Goal: Register for event/course

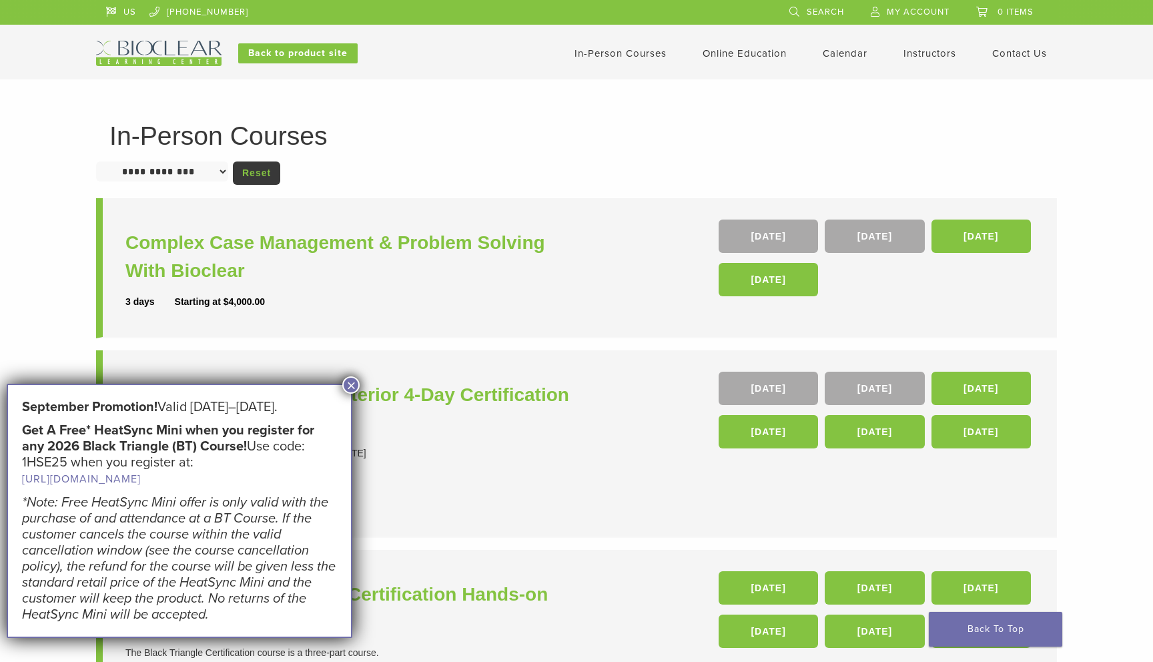
click at [348, 387] on button "×" at bounding box center [350, 384] width 17 height 17
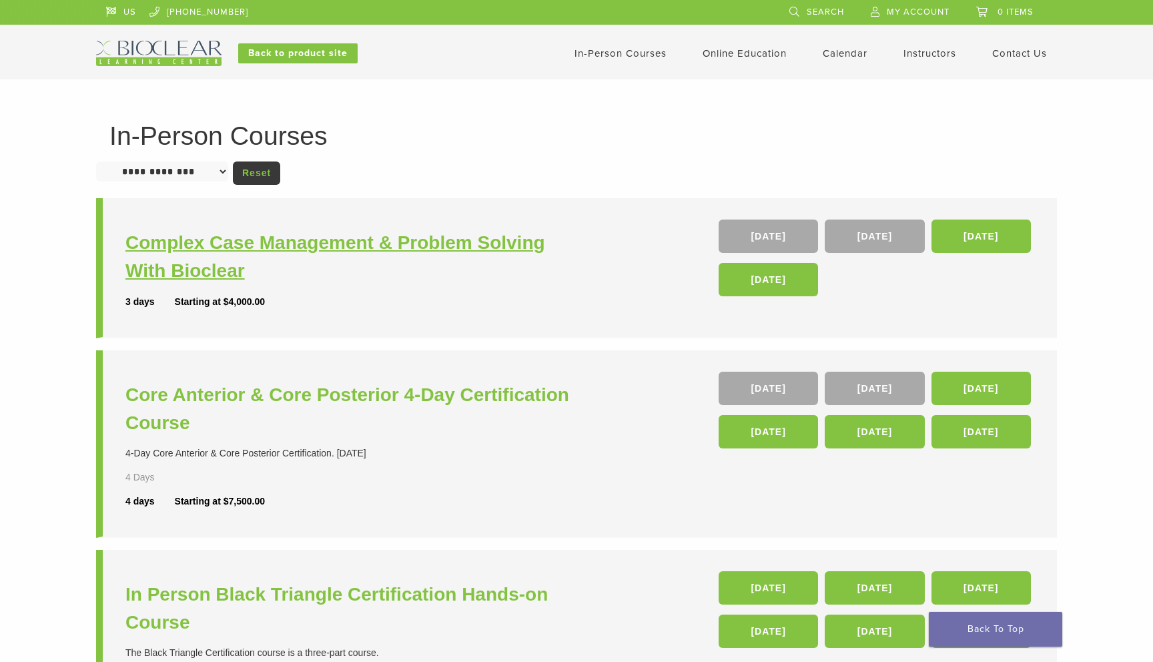
click at [418, 244] on h3 "Complex Case Management & Problem Solving With Bioclear" at bounding box center [352, 257] width 455 height 56
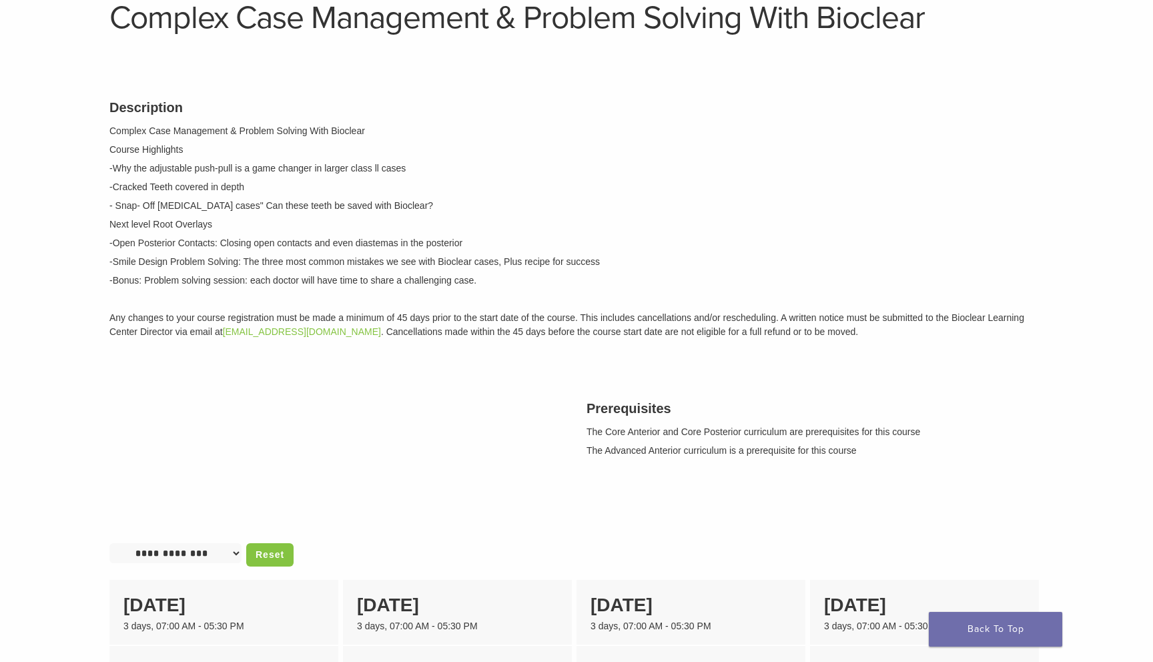
scroll to position [100, 0]
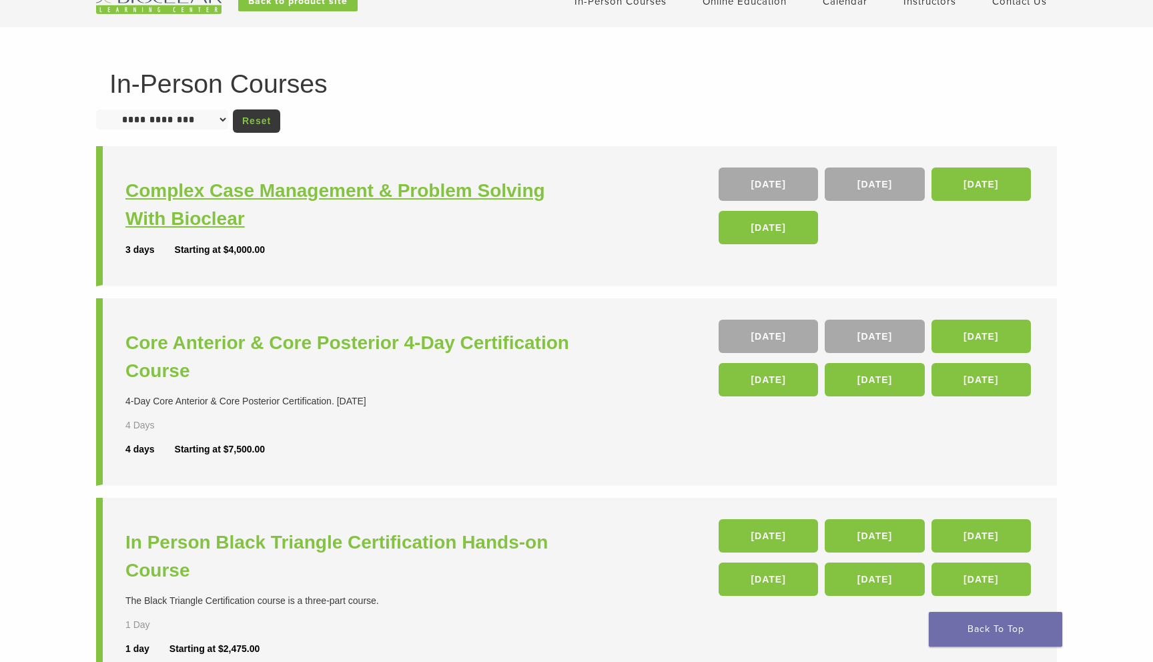
scroll to position [53, 0]
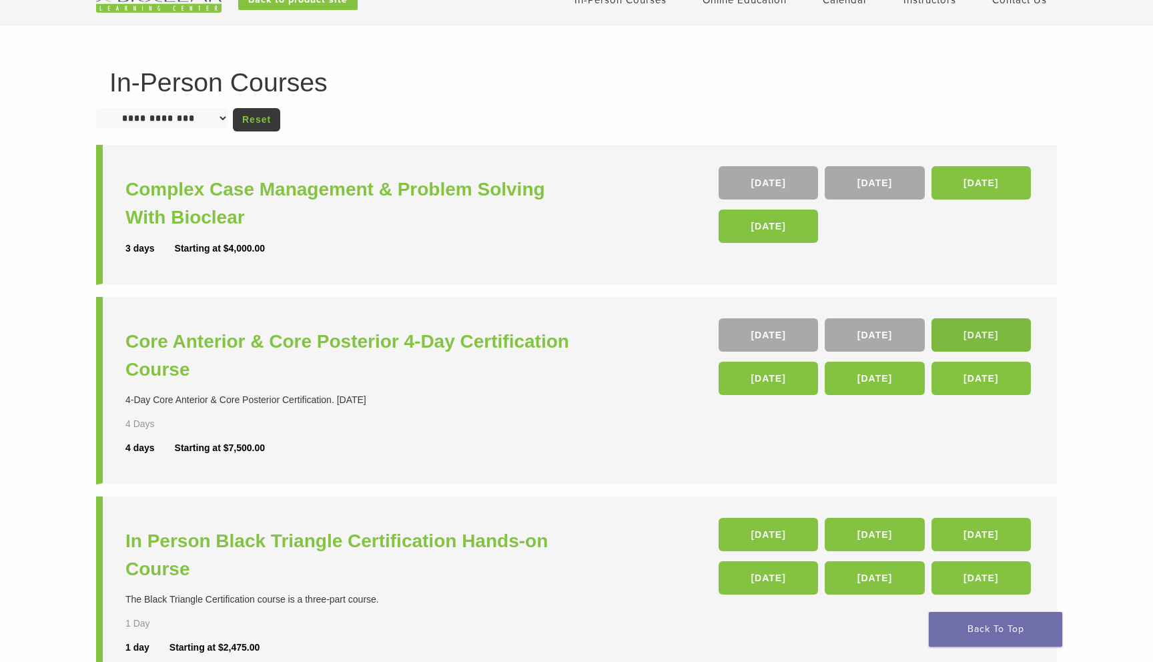
click at [967, 332] on link "04 Feb 26" at bounding box center [981, 334] width 99 height 33
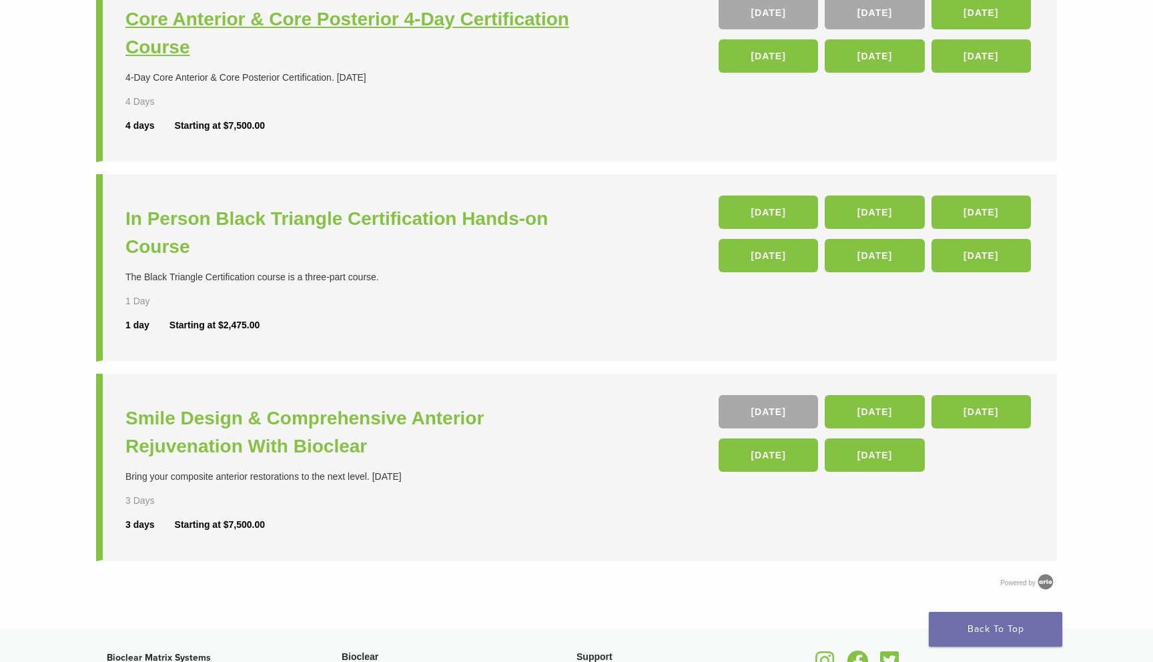
scroll to position [0, 0]
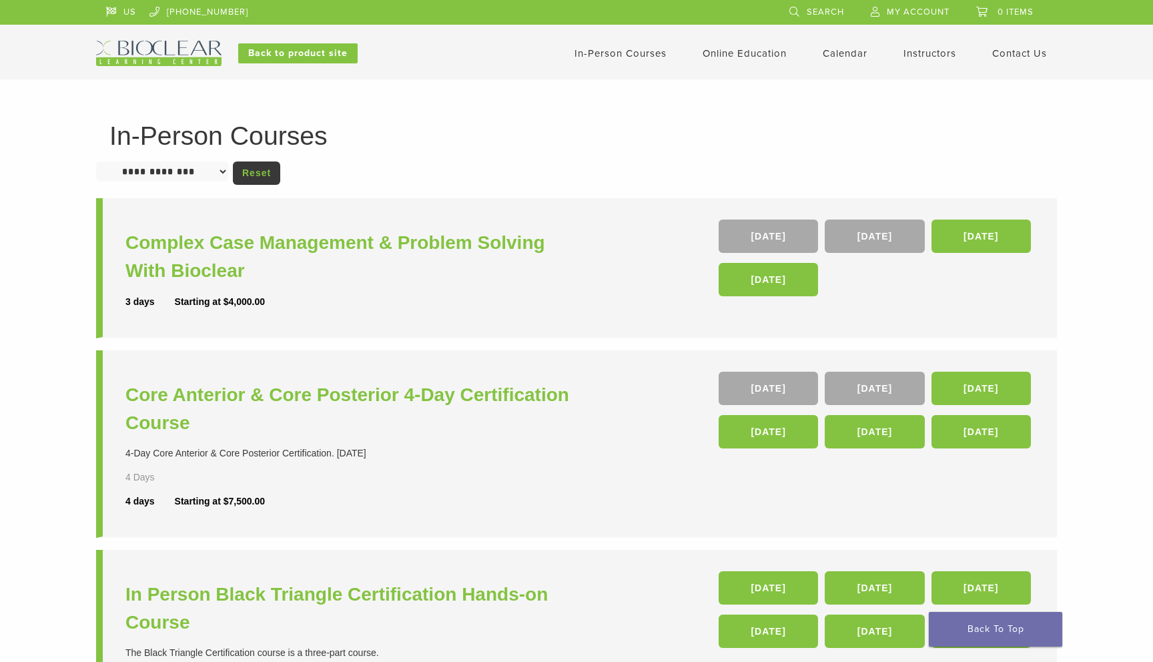
click at [923, 54] on link "Instructors" at bounding box center [930, 53] width 53 height 12
click at [355, 399] on h3 "Core Anterior & Core Posterior 4-Day Certification Course" at bounding box center [352, 409] width 455 height 56
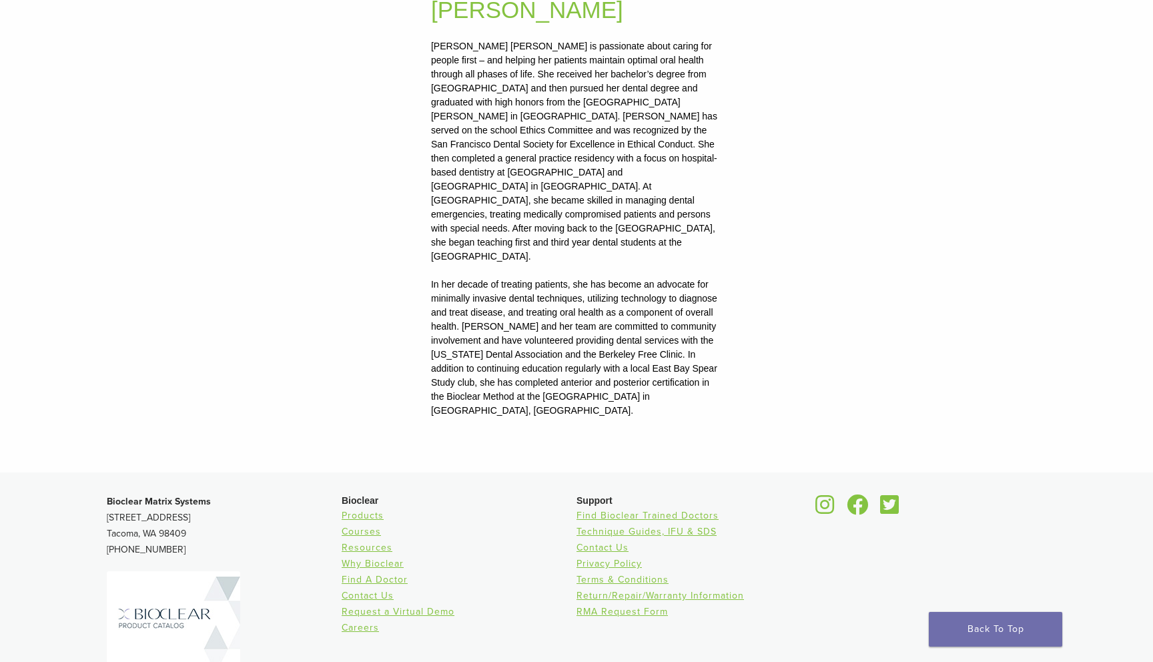
scroll to position [1575, 0]
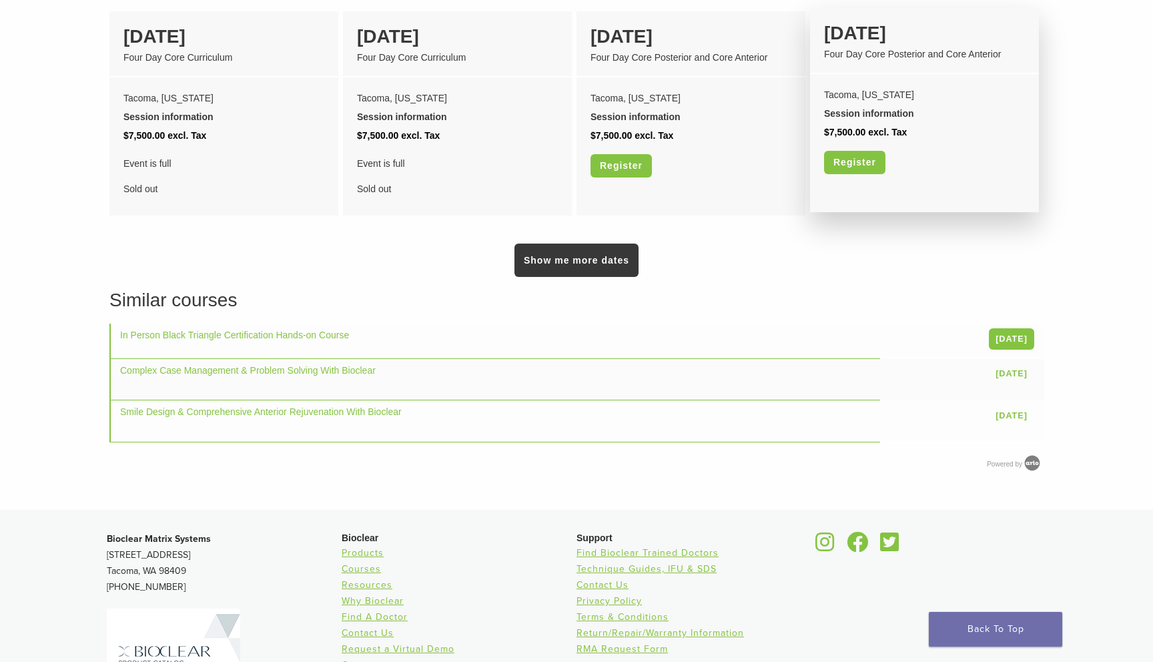
scroll to position [1199, 0]
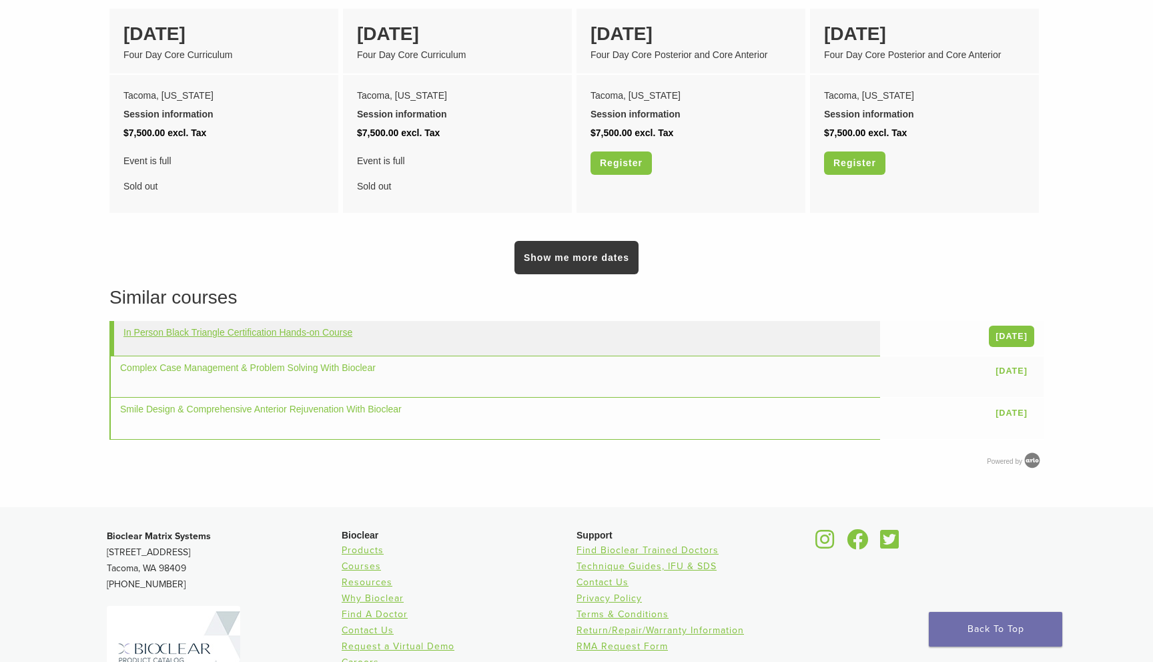
click at [340, 327] on link "In Person Black Triangle Certification Hands-on Course" at bounding box center [237, 332] width 229 height 11
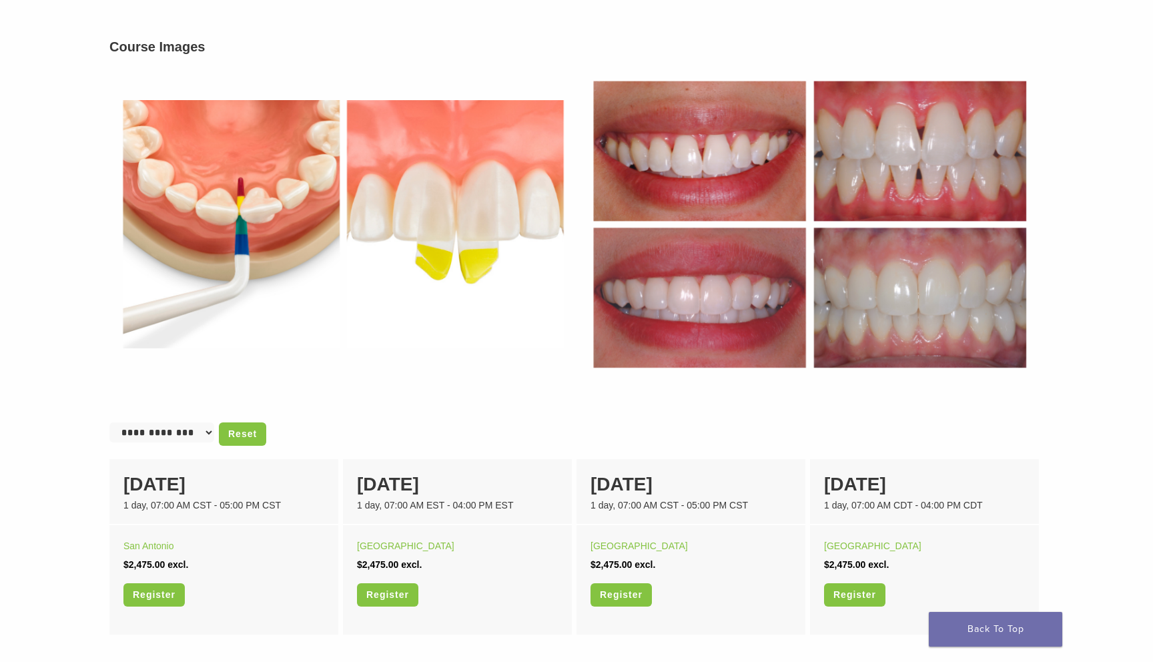
scroll to position [494, 0]
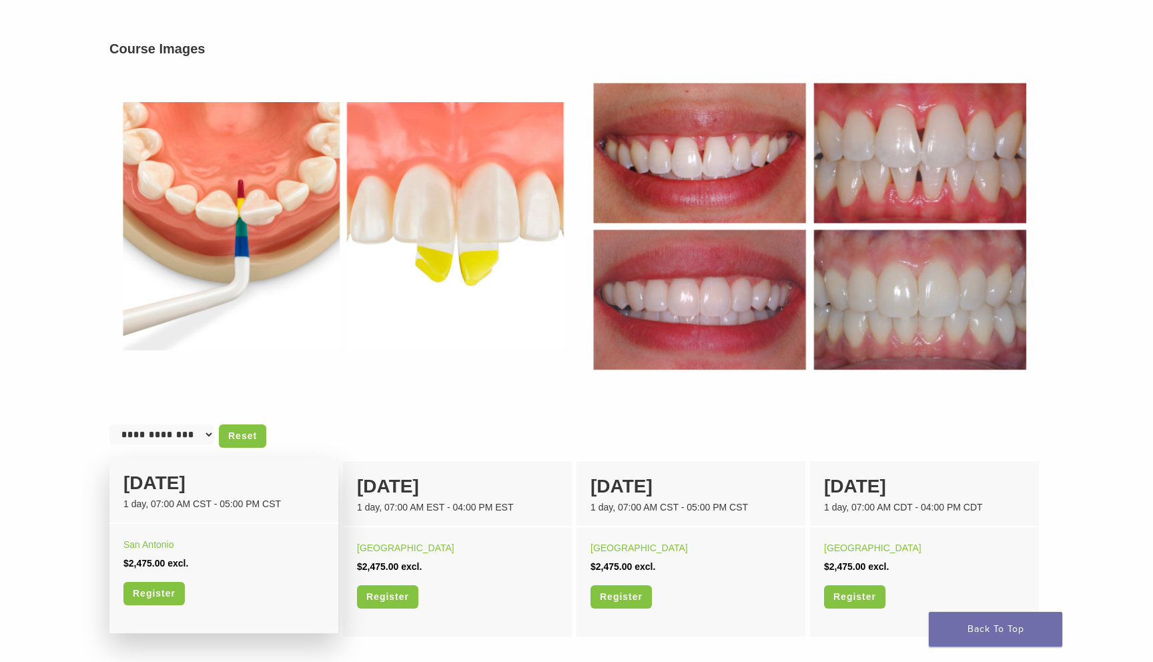
click at [163, 504] on div "1 day, 07:00 AM CST - 05:00 PM CST" at bounding box center [223, 504] width 201 height 14
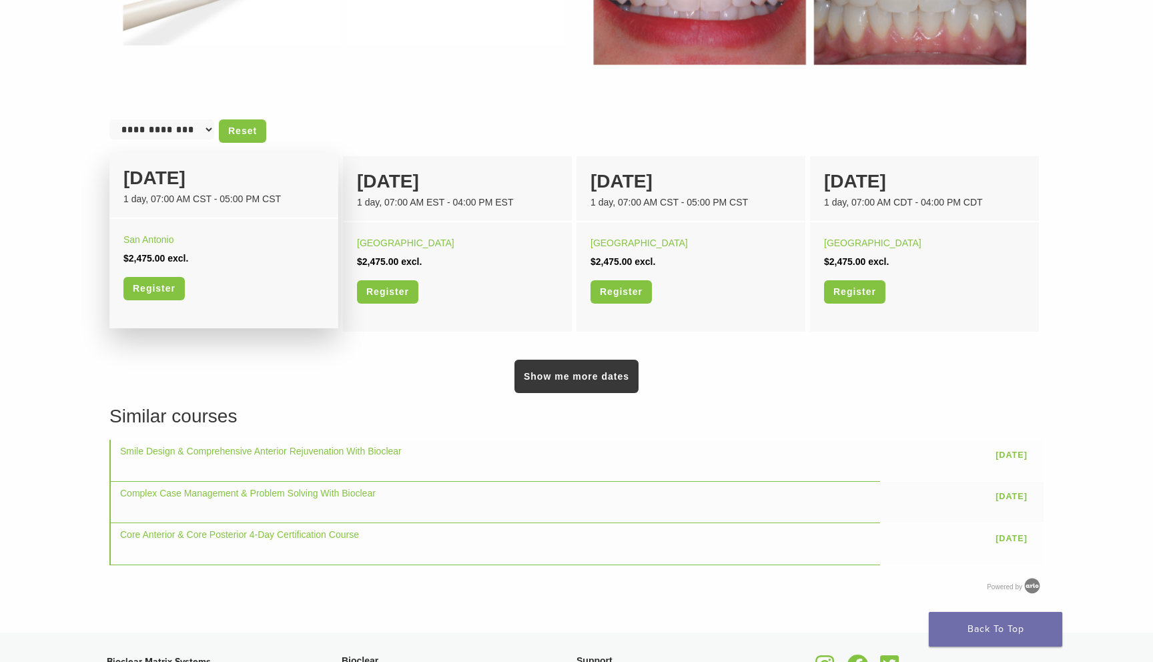
scroll to position [800, 0]
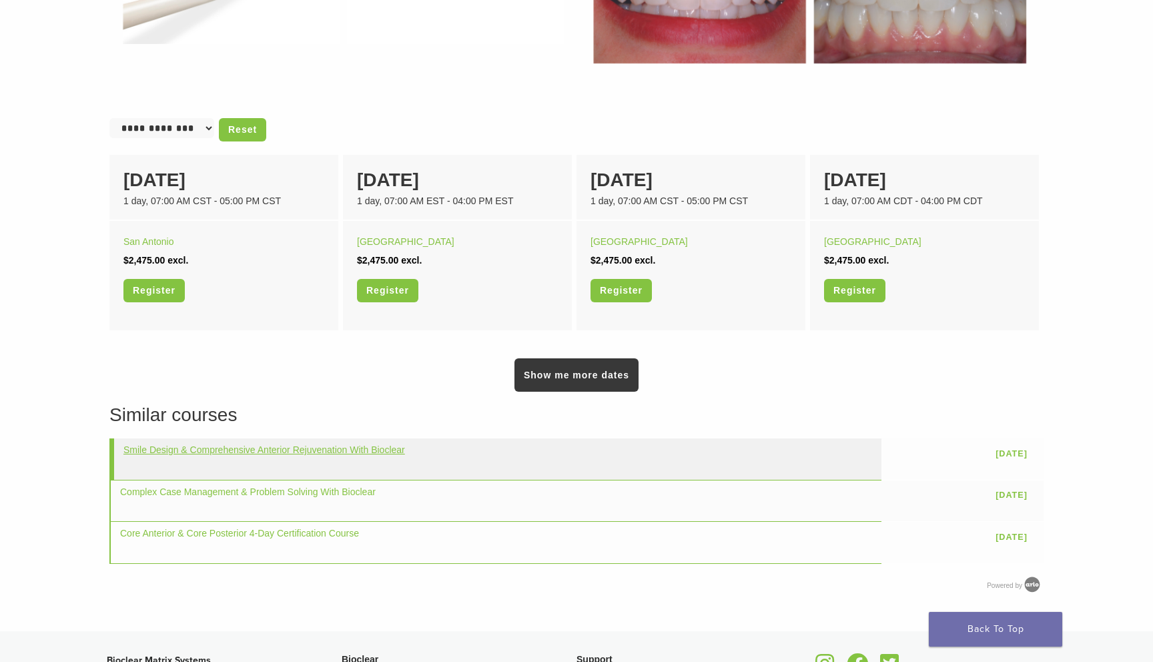
click at [286, 451] on link "Smile Design & Comprehensive Anterior Rejuvenation With Bioclear" at bounding box center [264, 450] width 282 height 11
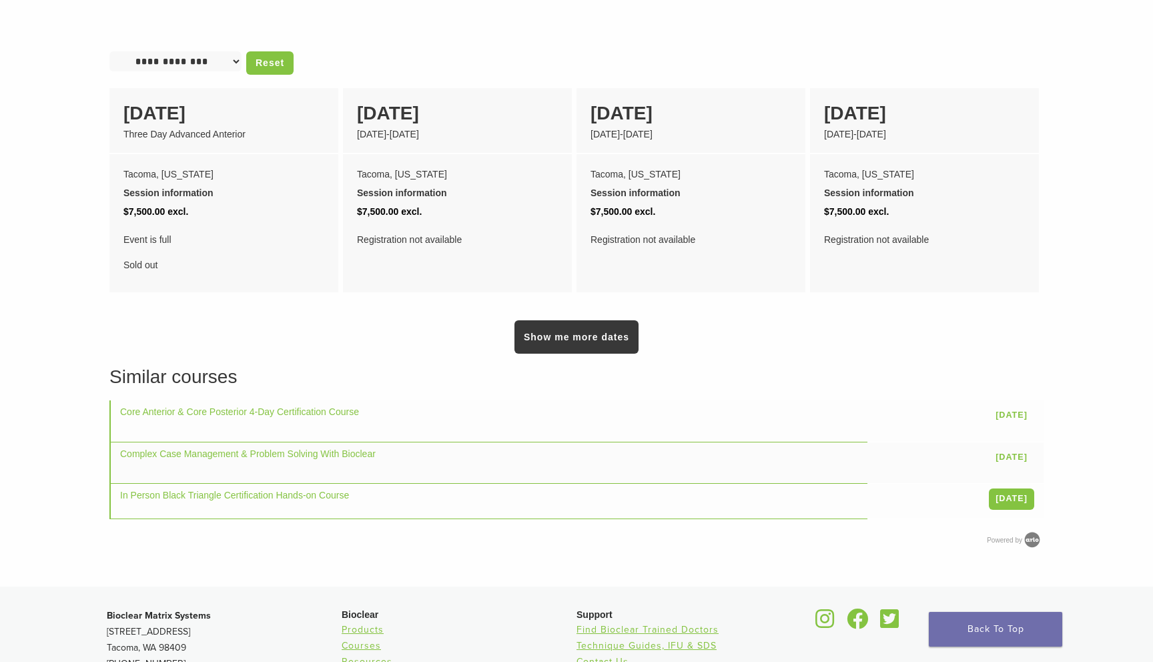
scroll to position [669, 0]
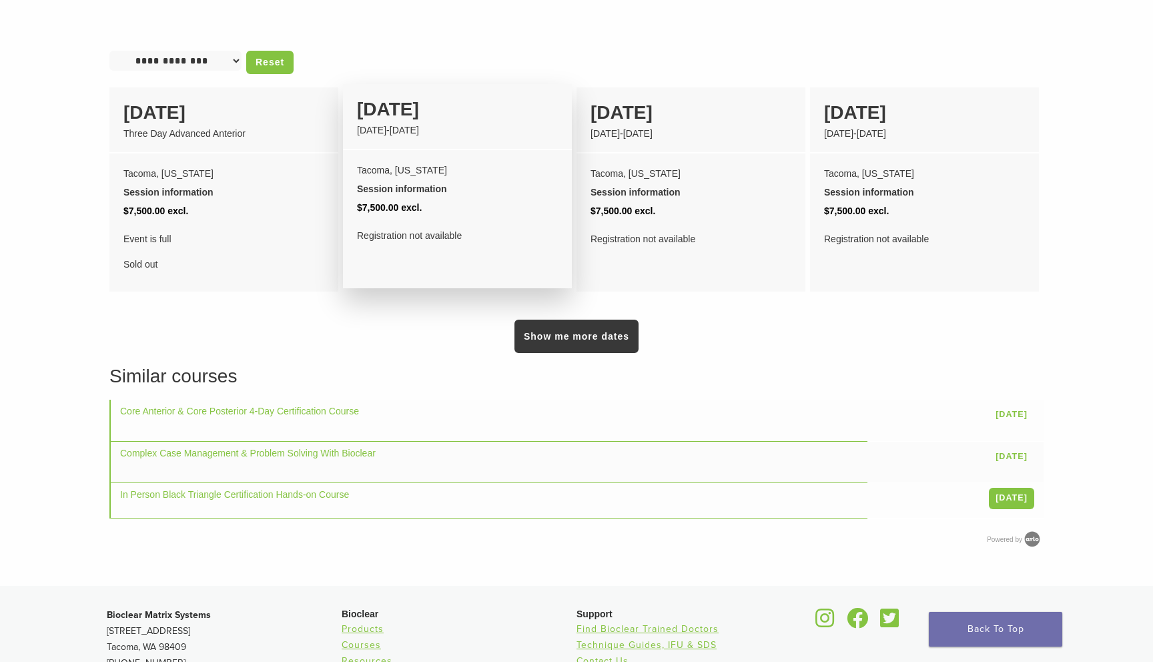
click at [390, 123] on div "19 March" at bounding box center [457, 109] width 201 height 28
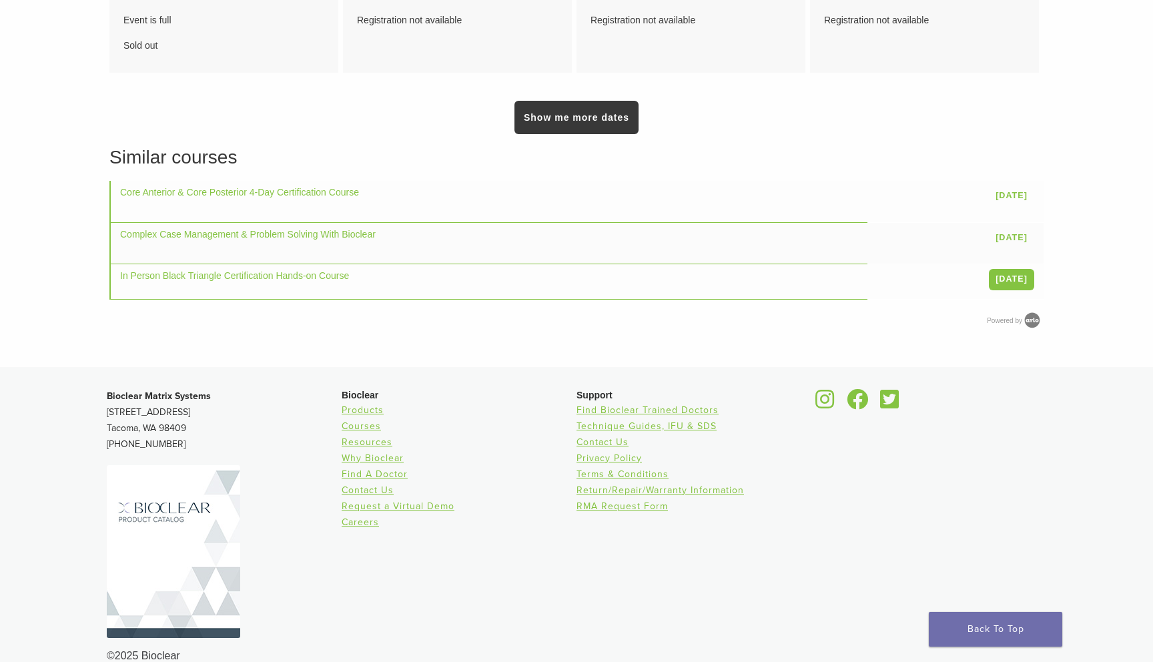
scroll to position [900, 0]
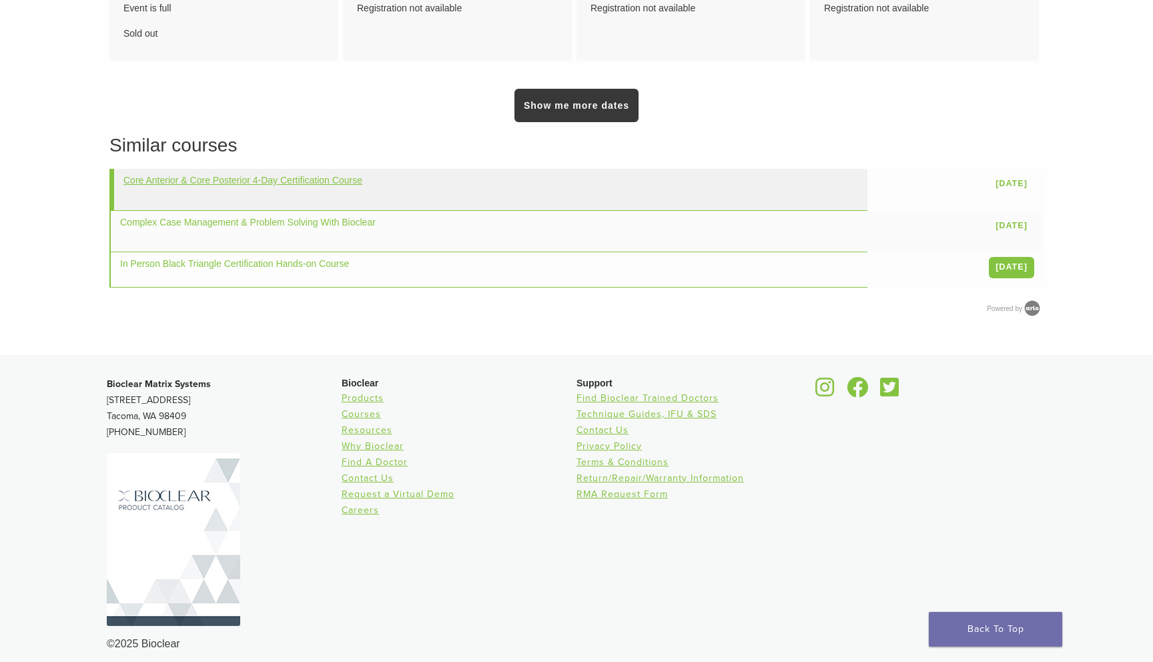
click at [260, 186] on link "Core Anterior & Core Posterior 4-Day Certification Course" at bounding box center [242, 180] width 239 height 11
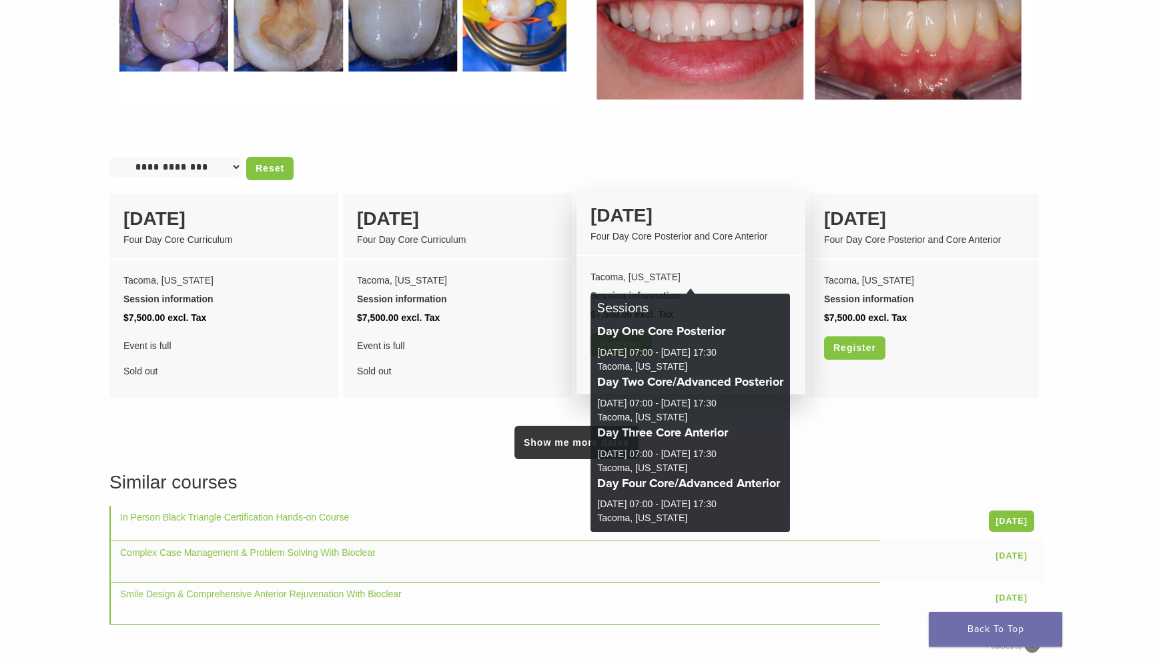
scroll to position [1021, 0]
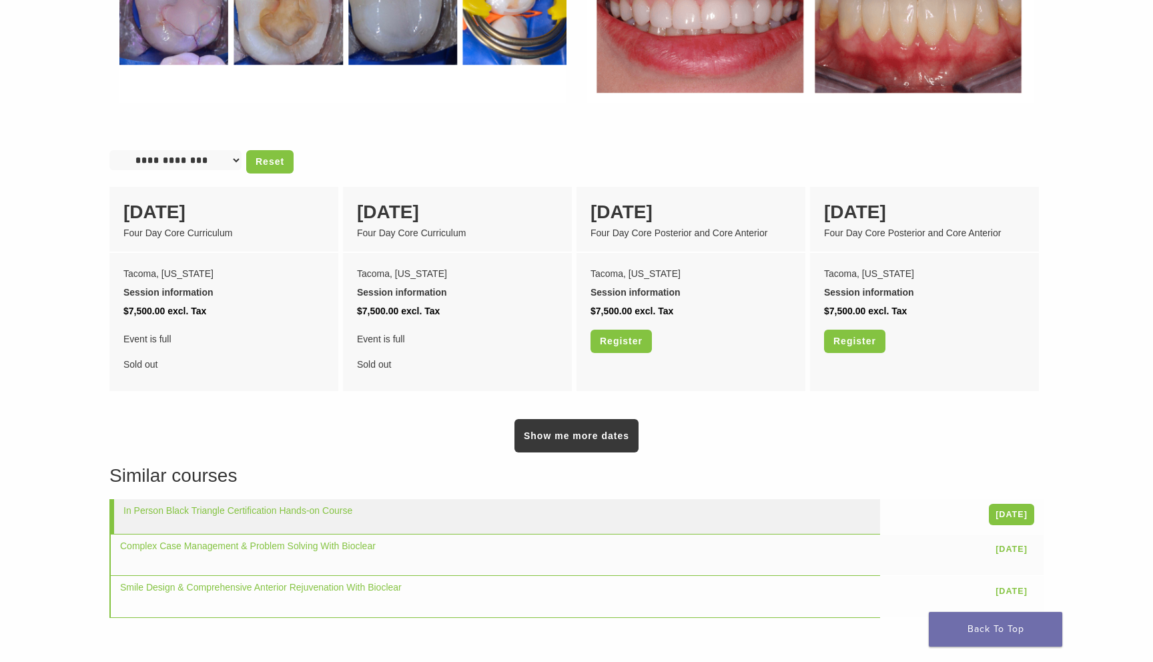
click at [314, 517] on td "In Person Black Triangle Certification Hands-on Course" at bounding box center [494, 516] width 771 height 35
click at [330, 505] on link "In Person Black Triangle Certification Hands-on Course" at bounding box center [237, 510] width 229 height 11
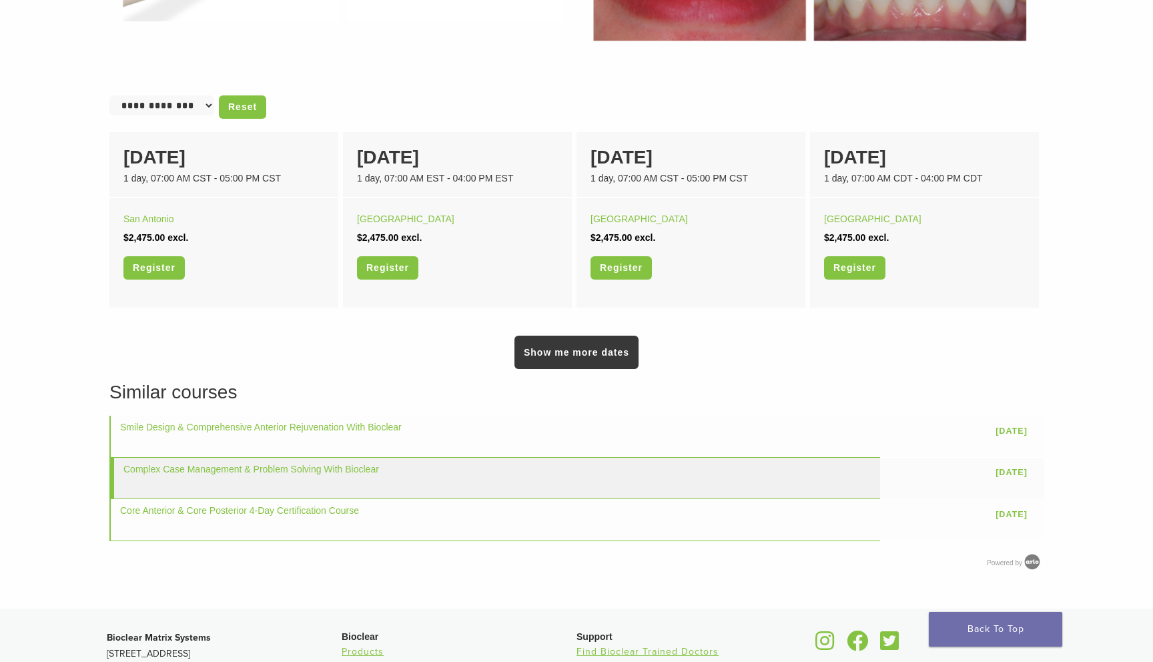
scroll to position [812, 0]
